Goal: Task Accomplishment & Management: Manage account settings

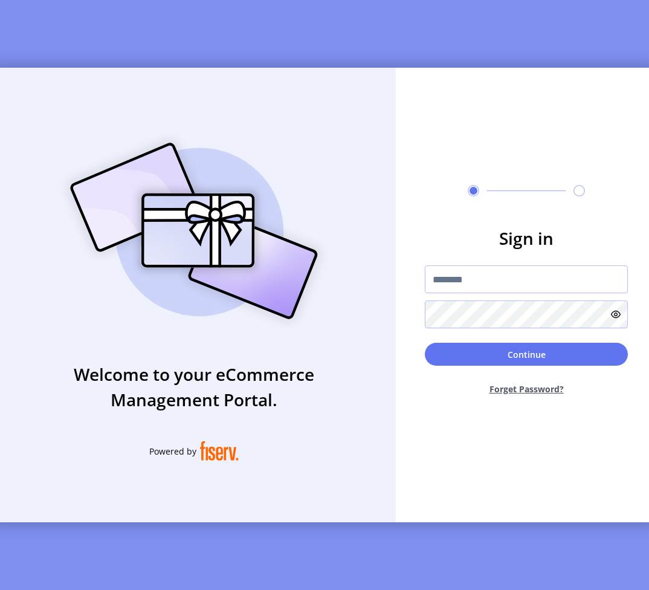
click at [523, 288] on input "text" at bounding box center [526, 279] width 203 height 28
click at [488, 283] on input "**********" at bounding box center [526, 279] width 203 height 28
type input "**********"
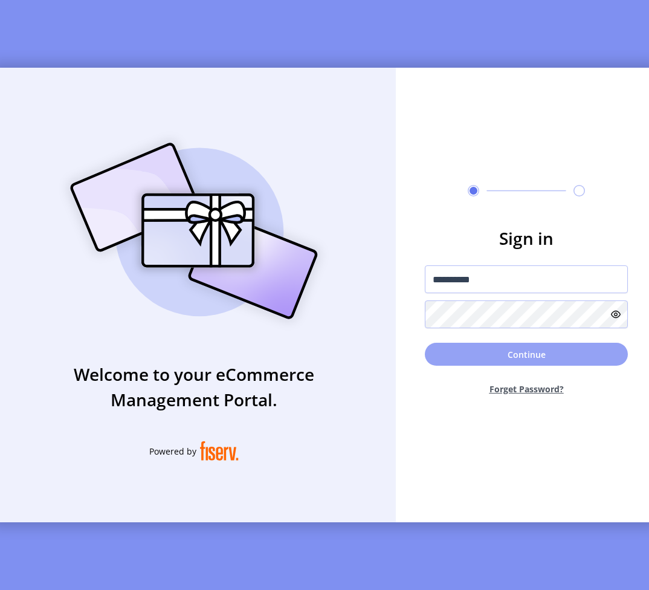
click at [514, 354] on button "Continue" at bounding box center [526, 354] width 203 height 23
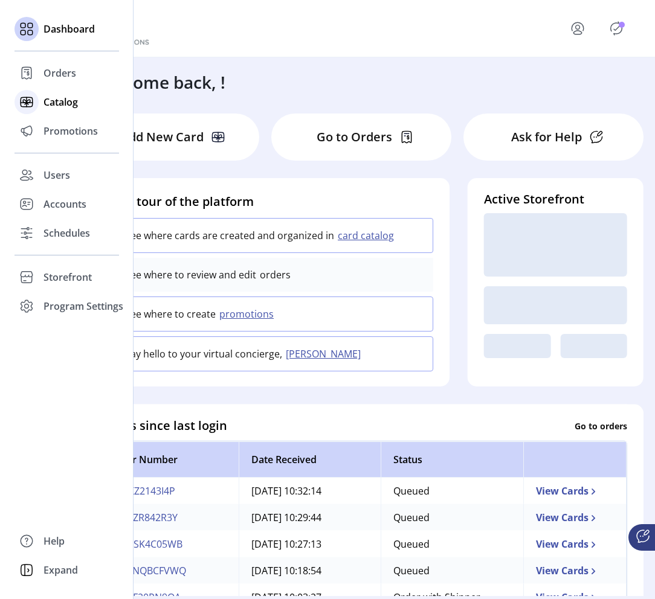
click at [63, 100] on span "Catalog" at bounding box center [61, 102] width 34 height 15
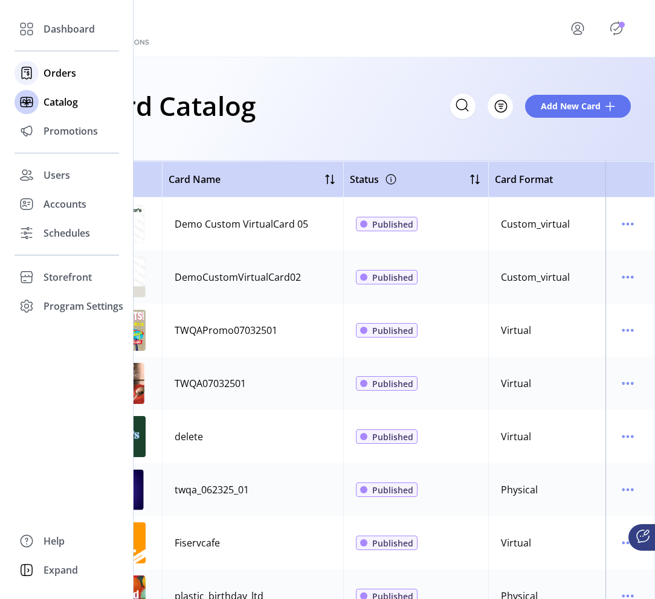
click at [53, 77] on span "Orders" at bounding box center [60, 73] width 33 height 15
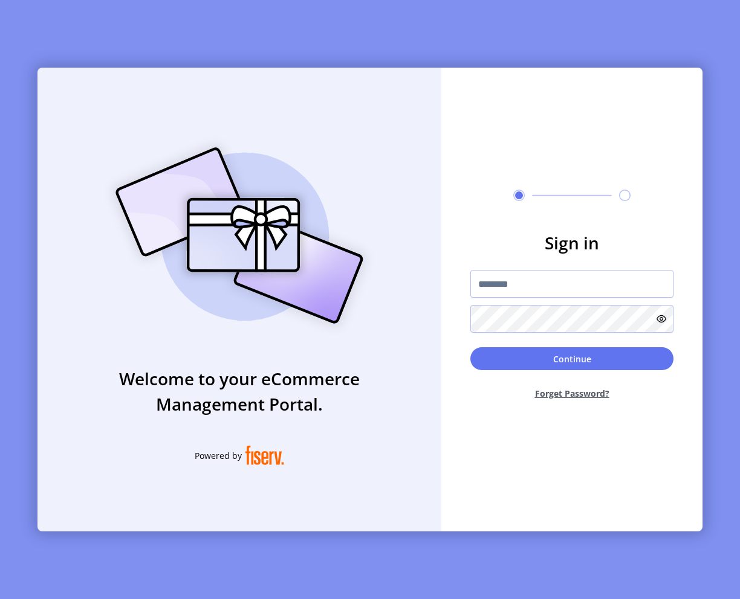
click at [512, 279] on input "text" at bounding box center [571, 284] width 203 height 28
type input "**********"
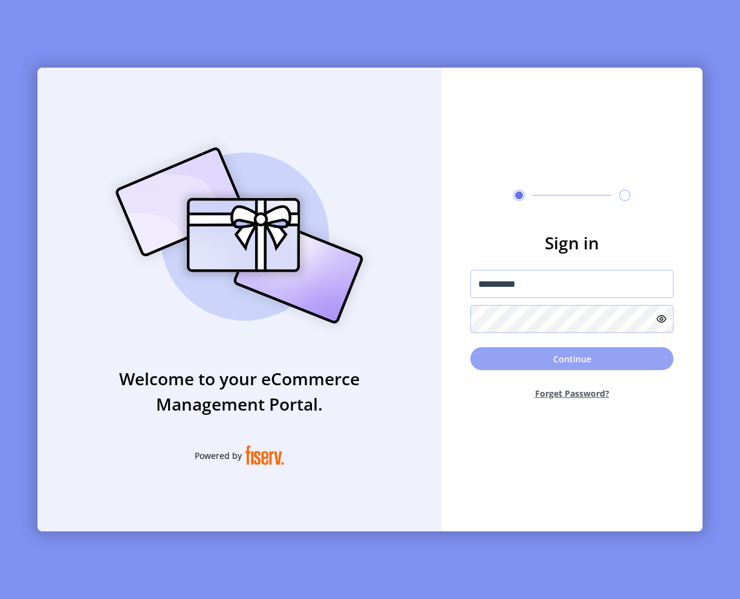
click at [571, 361] on button "Continue" at bounding box center [571, 358] width 203 height 23
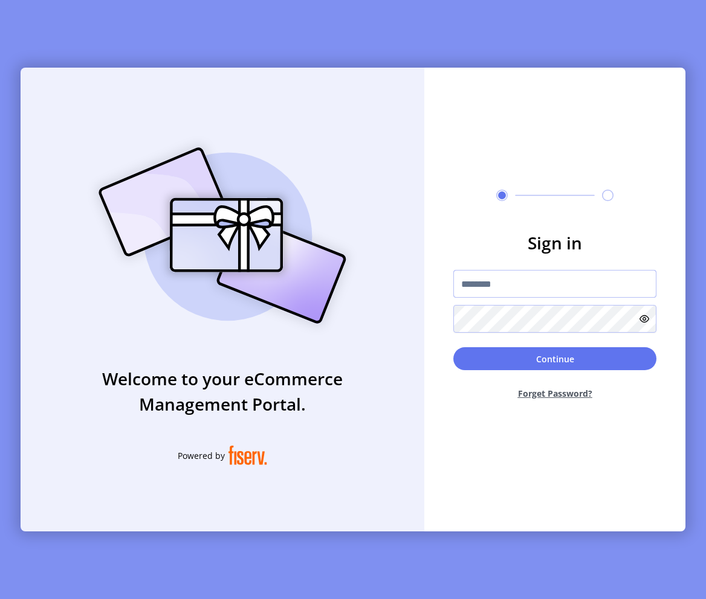
click at [543, 286] on input "text" at bounding box center [554, 284] width 203 height 28
type input "**********"
click at [573, 373] on div "Continue Forget Password?" at bounding box center [554, 378] width 203 height 62
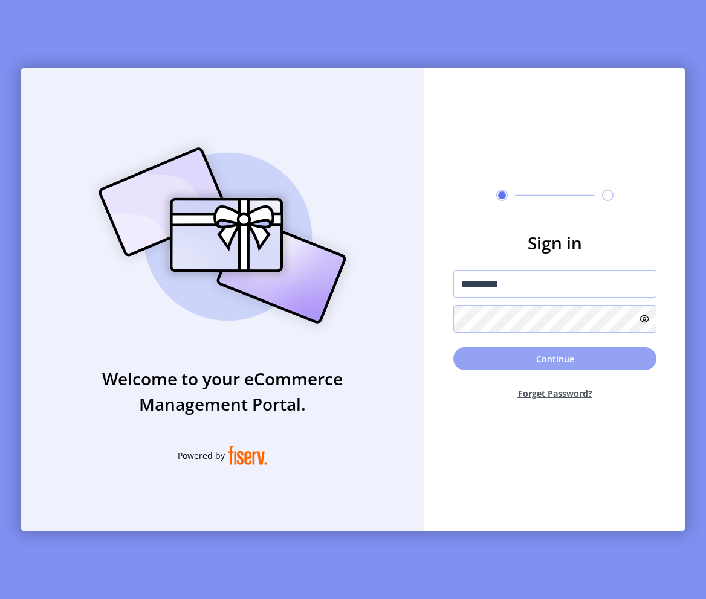
click at [603, 357] on button "Continue" at bounding box center [554, 358] width 203 height 23
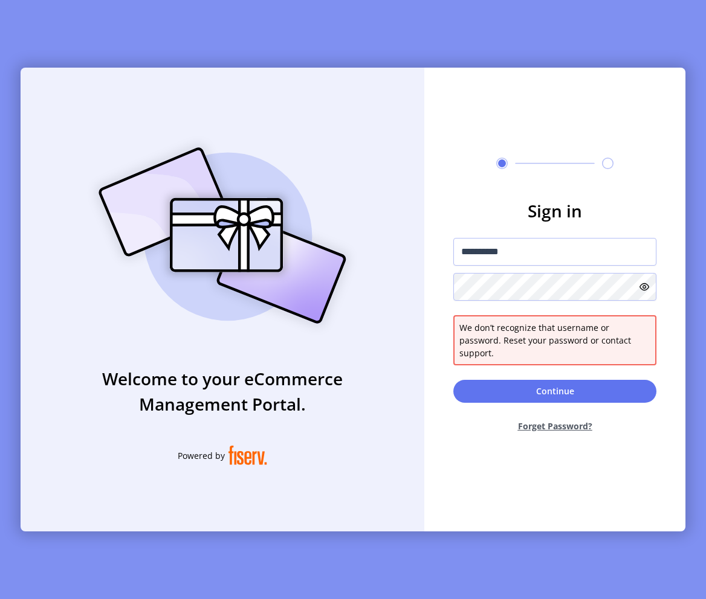
click at [642, 292] on icon at bounding box center [644, 287] width 10 height 10
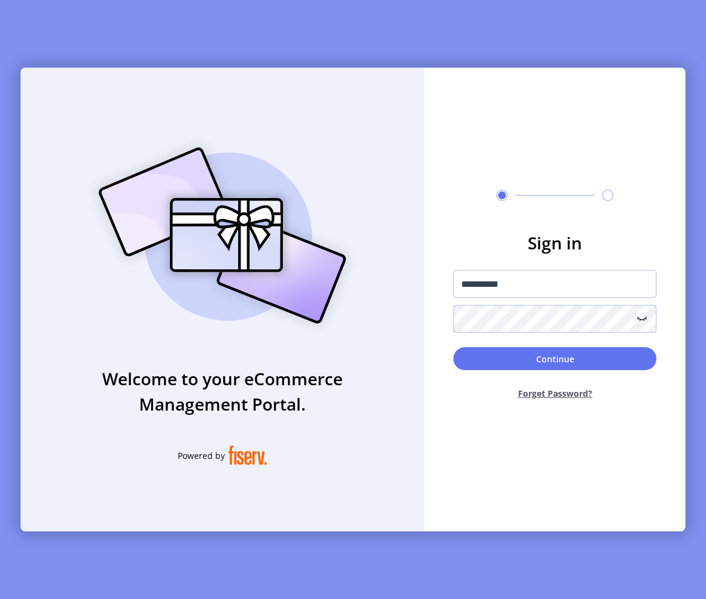
click at [453, 347] on button "Continue" at bounding box center [554, 358] width 203 height 23
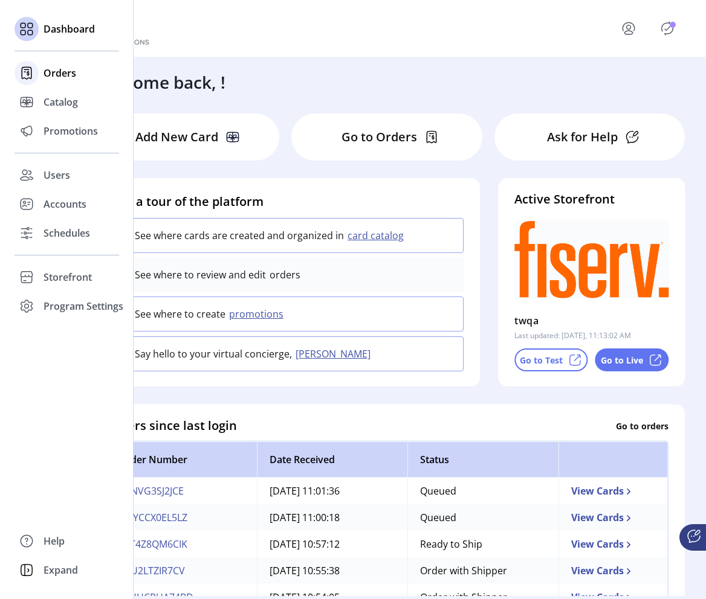
click at [60, 74] on span "Orders" at bounding box center [60, 73] width 33 height 15
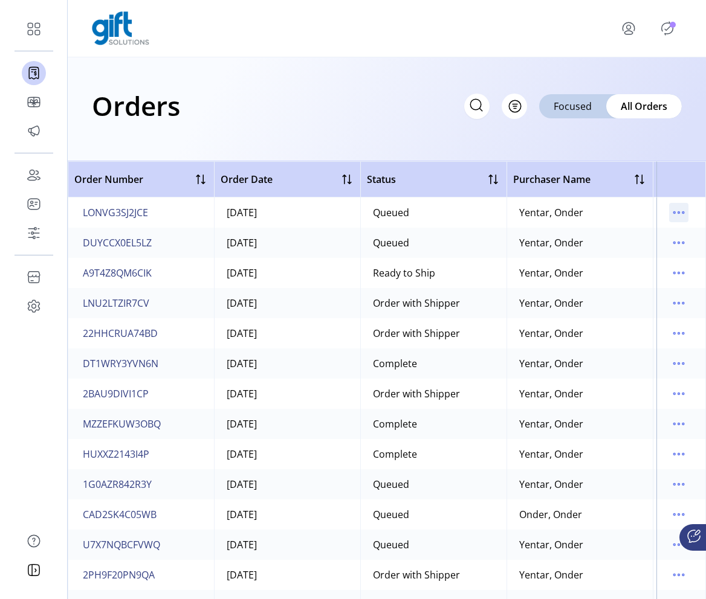
click at [674, 213] on icon "menu" at bounding box center [678, 212] width 19 height 19
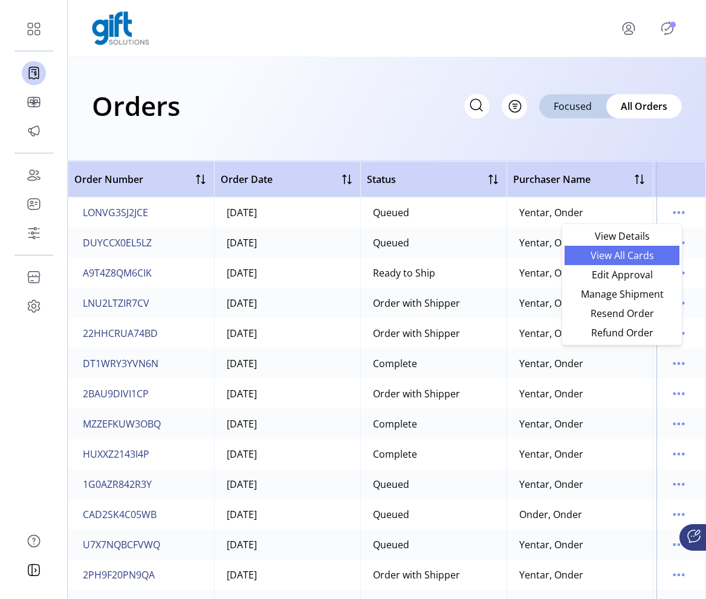
click at [636, 252] on span "View All Cards" at bounding box center [622, 256] width 100 height 10
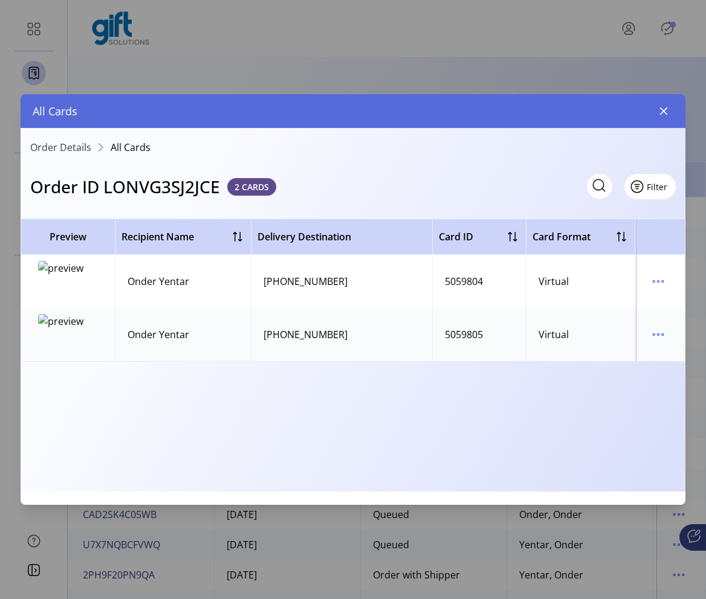
click at [639, 191] on icon "button" at bounding box center [636, 186] width 19 height 19
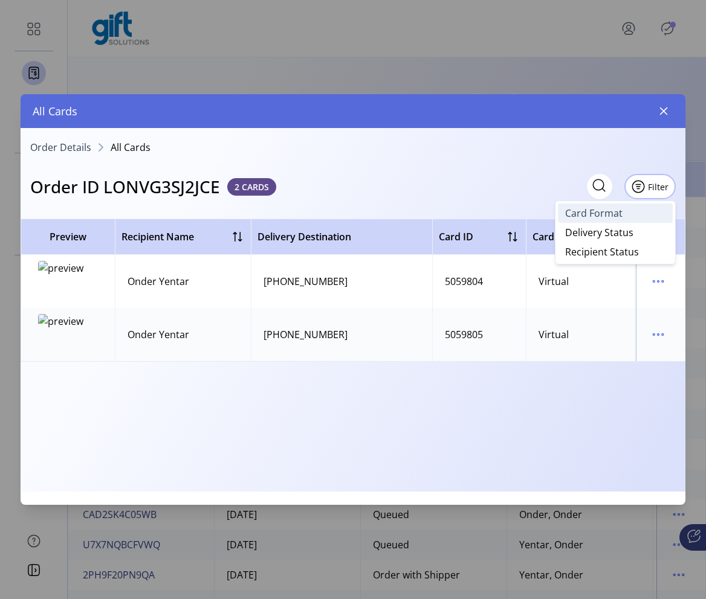
click at [613, 215] on span "Card Format" at bounding box center [593, 213] width 57 height 10
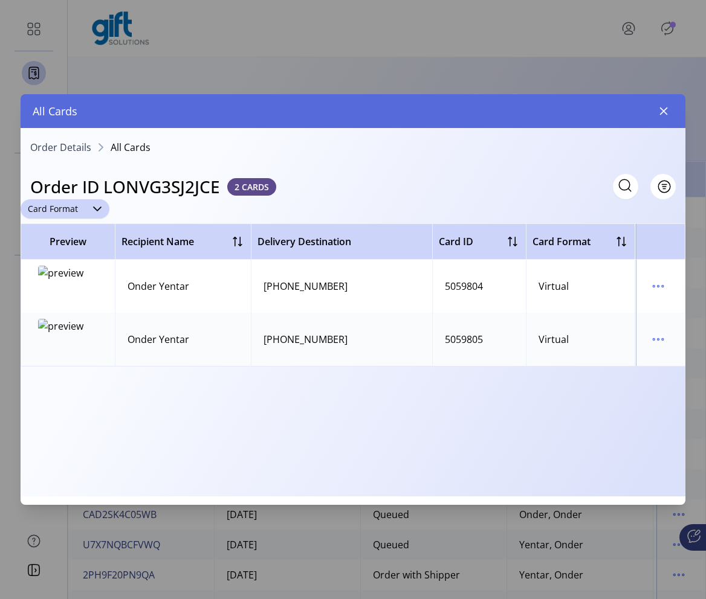
click at [48, 215] on span "Card Format" at bounding box center [53, 208] width 65 height 19
